Goal: Information Seeking & Learning: Learn about a topic

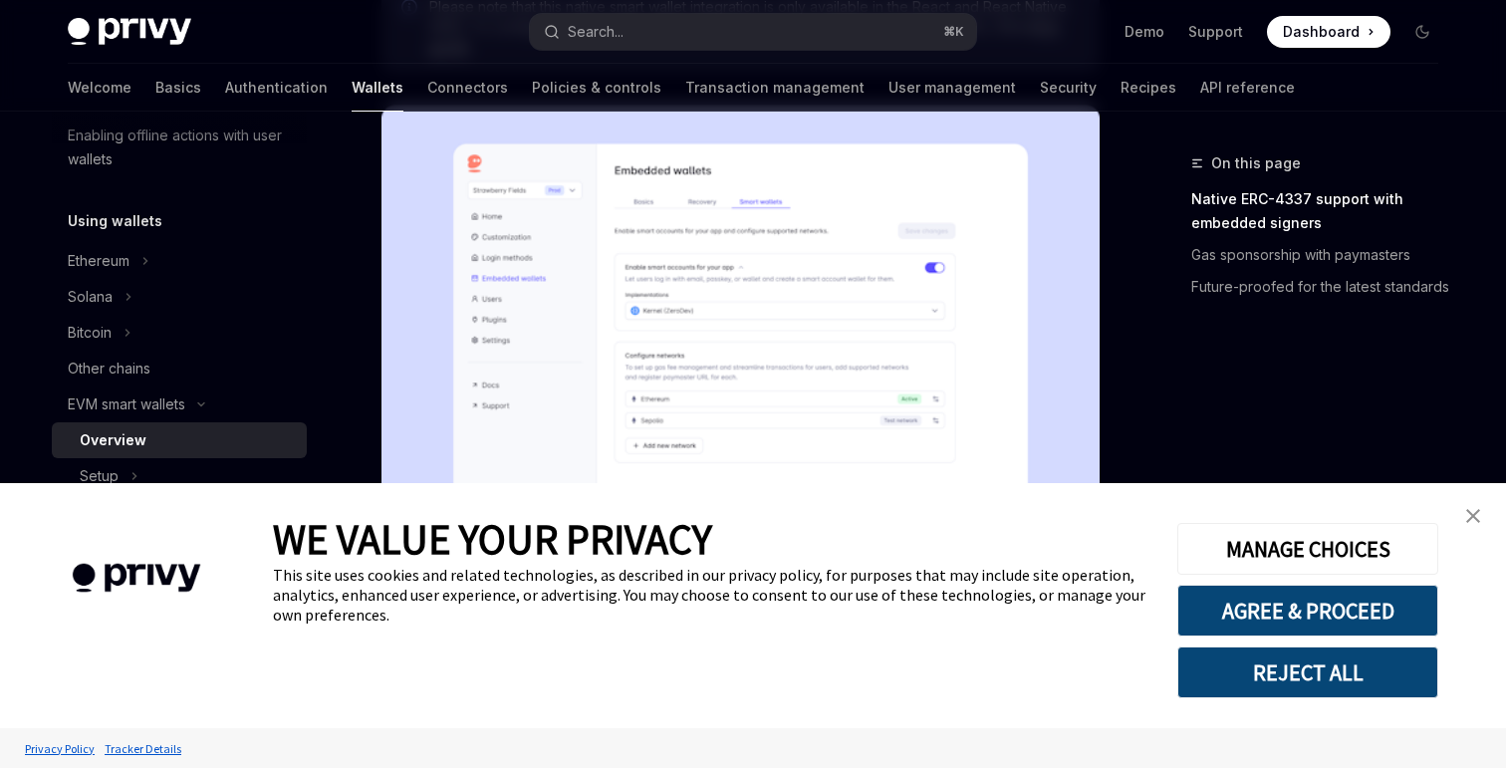
scroll to position [490, 0]
click at [1478, 522] on img "close banner" at bounding box center [1474, 516] width 14 height 14
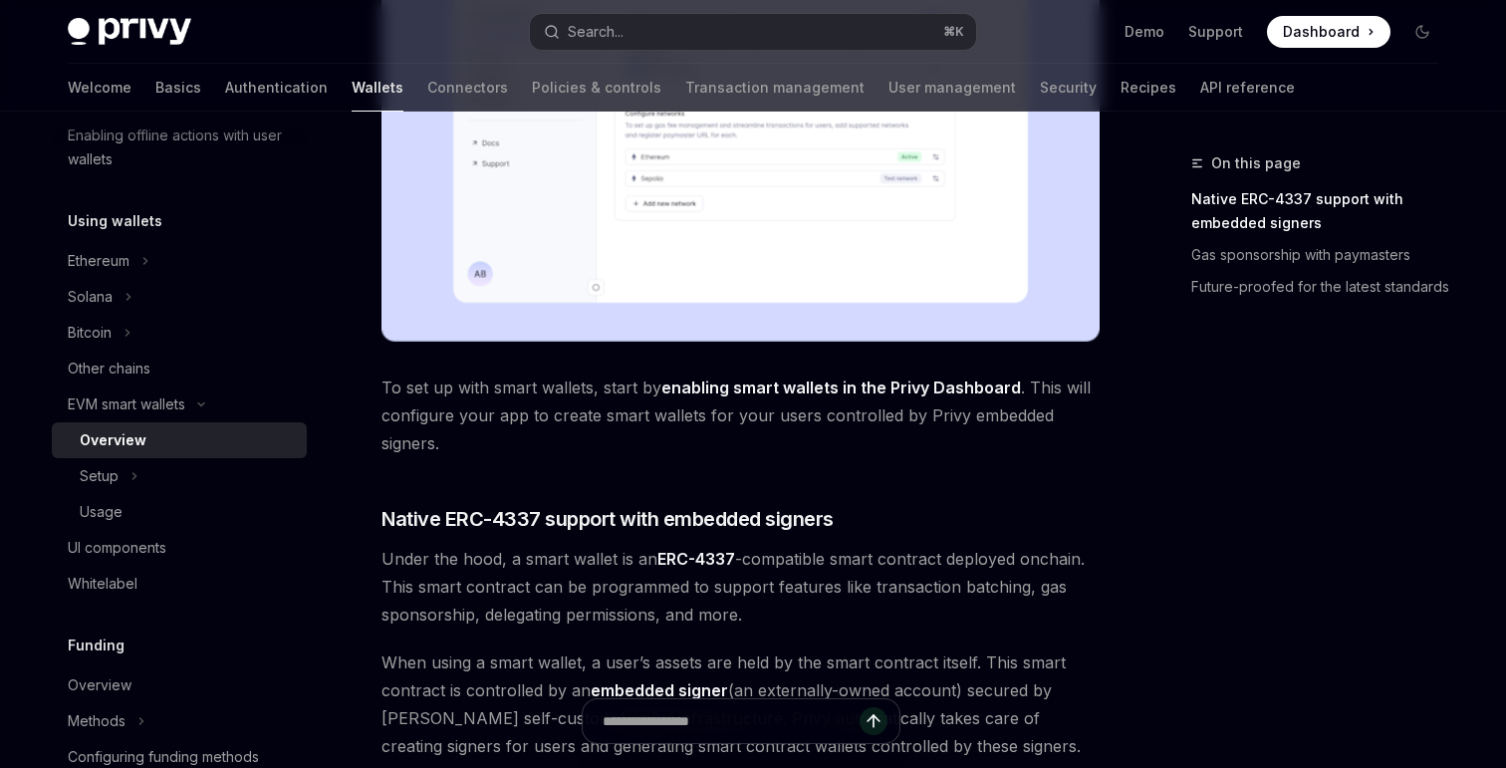
scroll to position [0, 0]
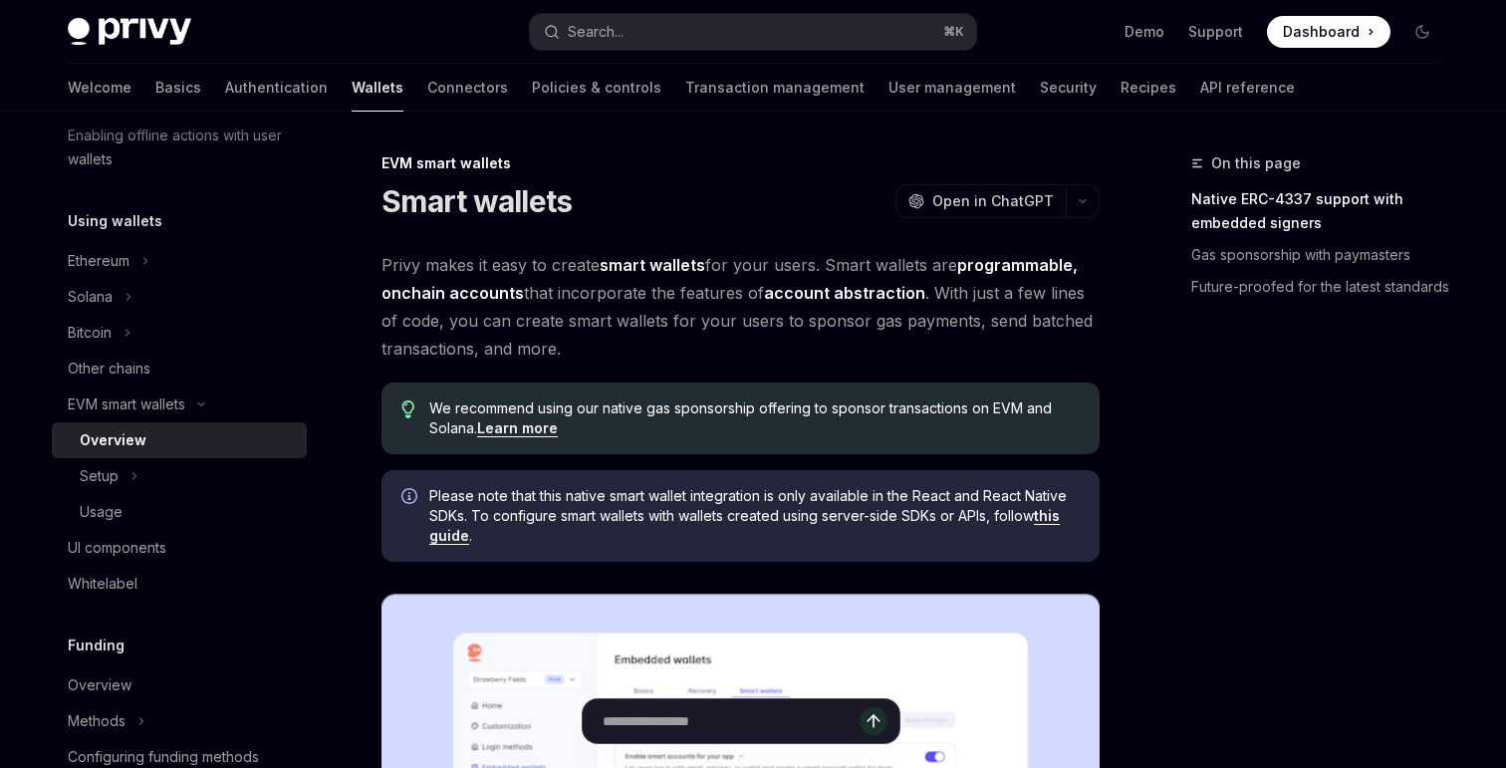
type textarea "*"
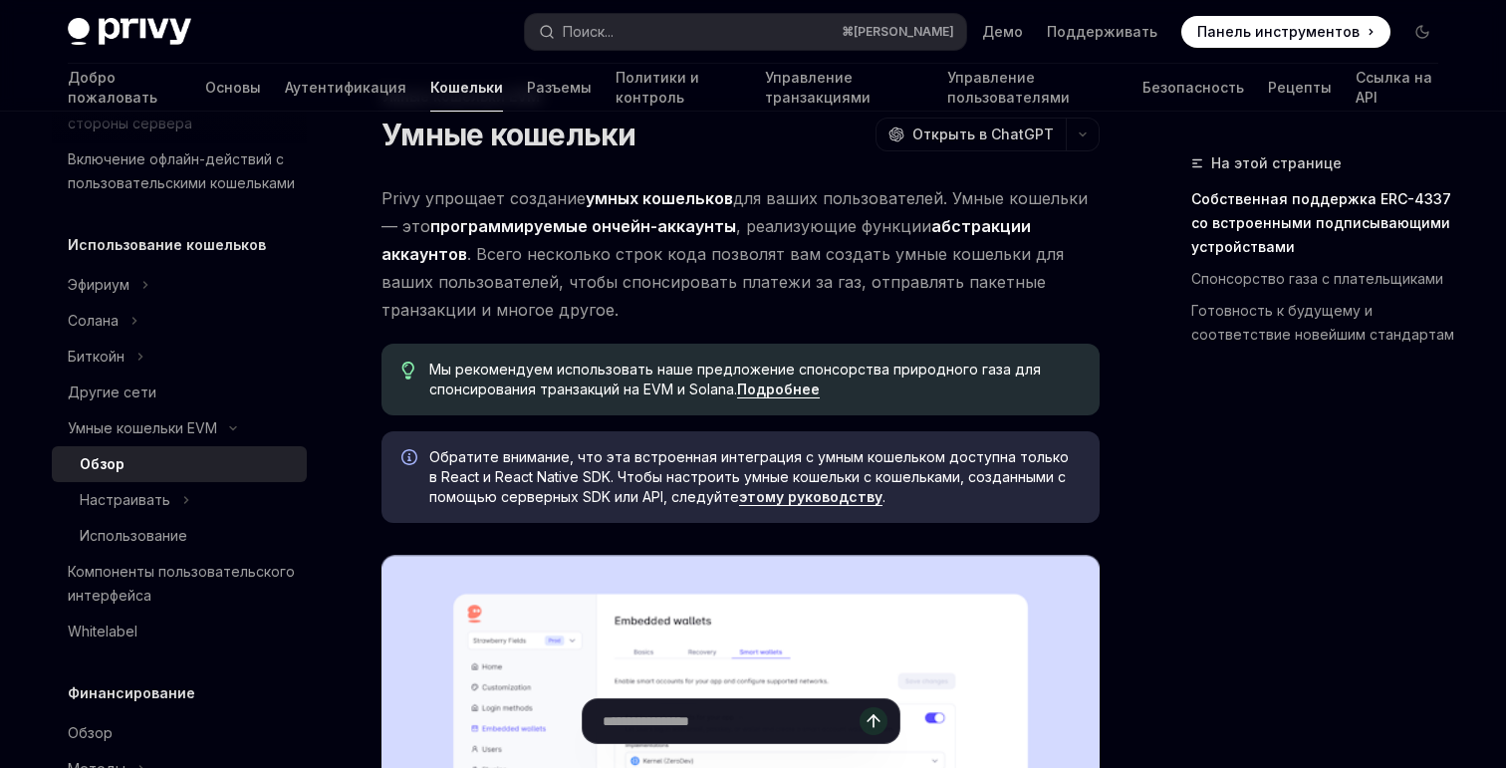
scroll to position [102, 0]
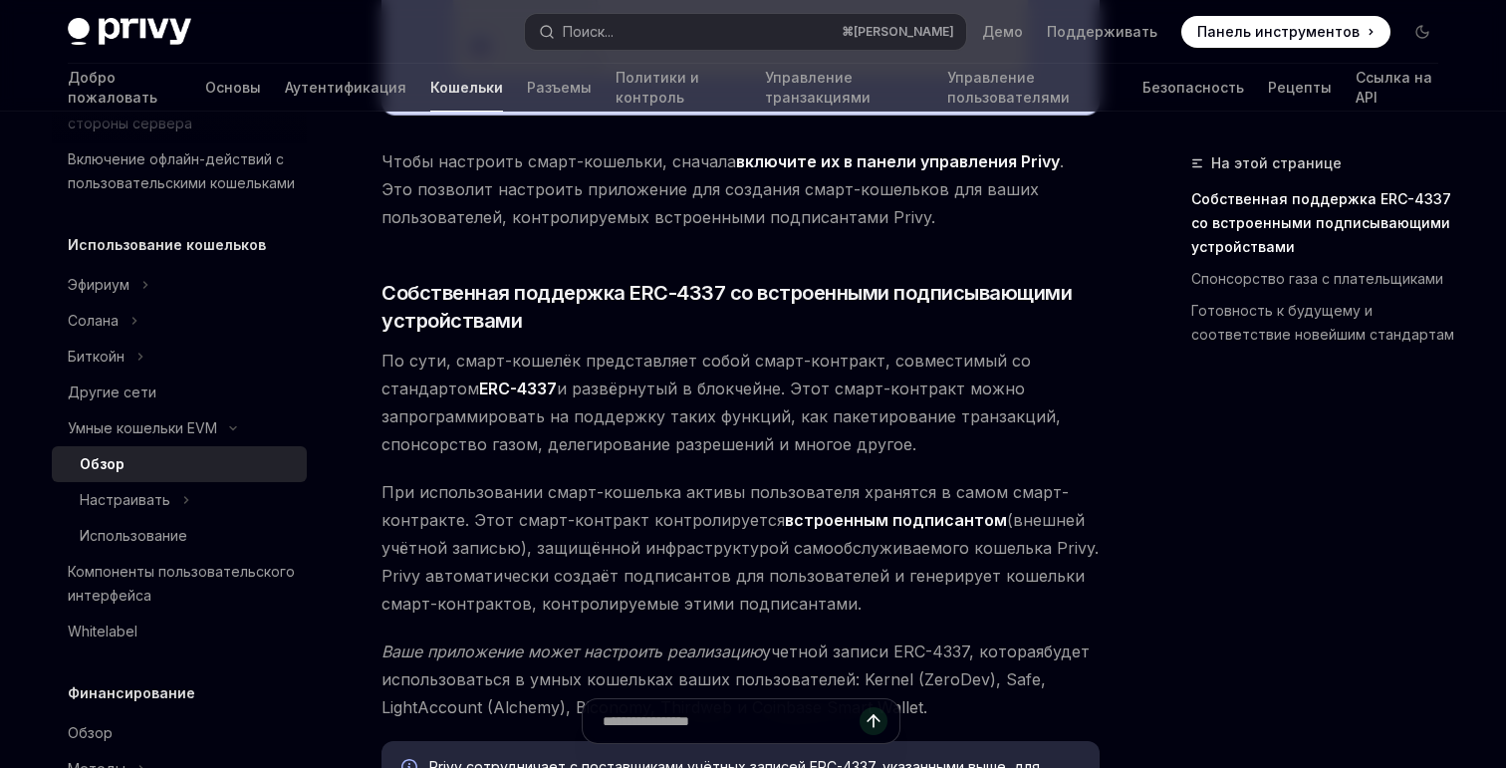
scroll to position [991, 0]
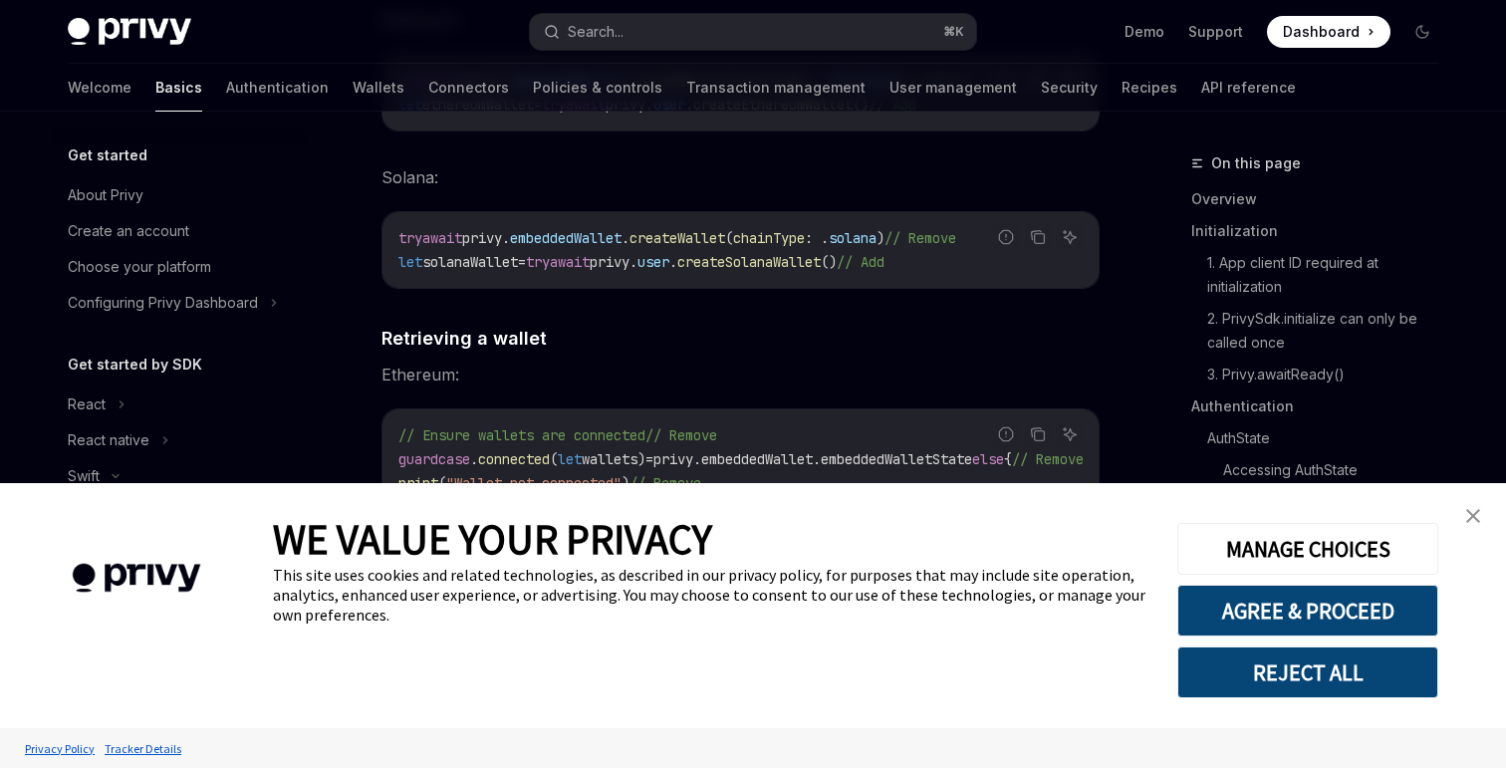
scroll to position [7700, 0]
